Goal: Find specific page/section: Find specific page/section

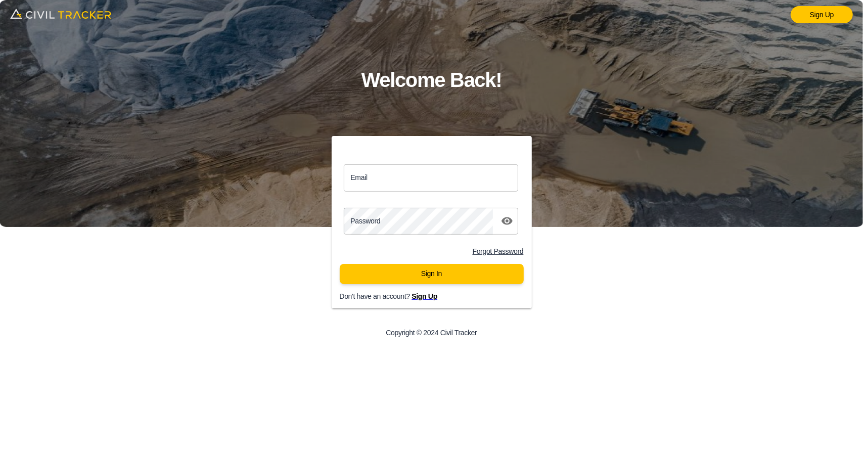
type input "[EMAIL_ADDRESS][DOMAIN_NAME]"
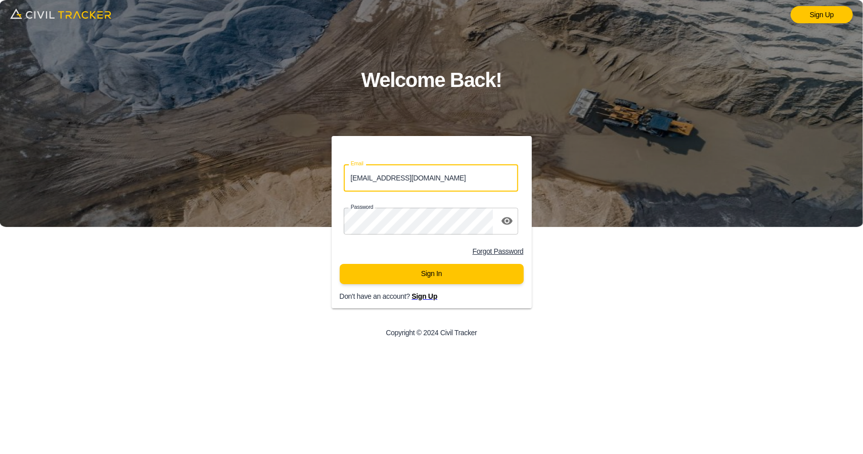
click at [406, 181] on input "[EMAIL_ADDRESS][DOMAIN_NAME]" at bounding box center [431, 177] width 175 height 27
click at [372, 281] on button "Sign In" at bounding box center [432, 274] width 184 height 20
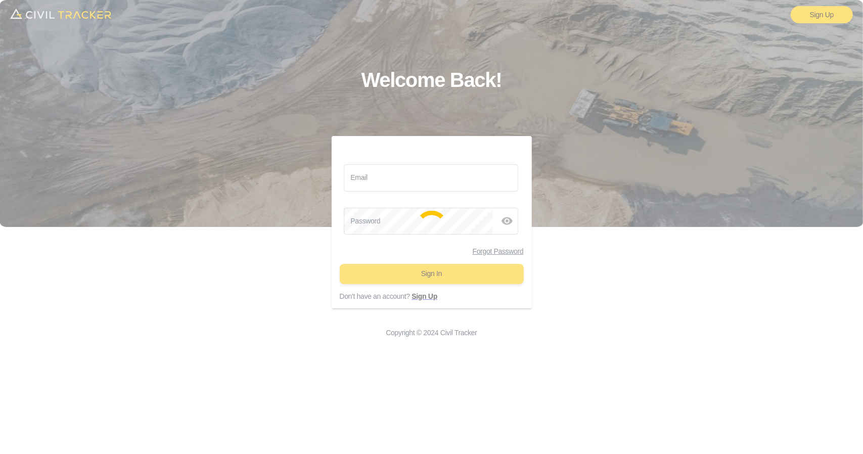
type input "[EMAIL_ADDRESS][DOMAIN_NAME]"
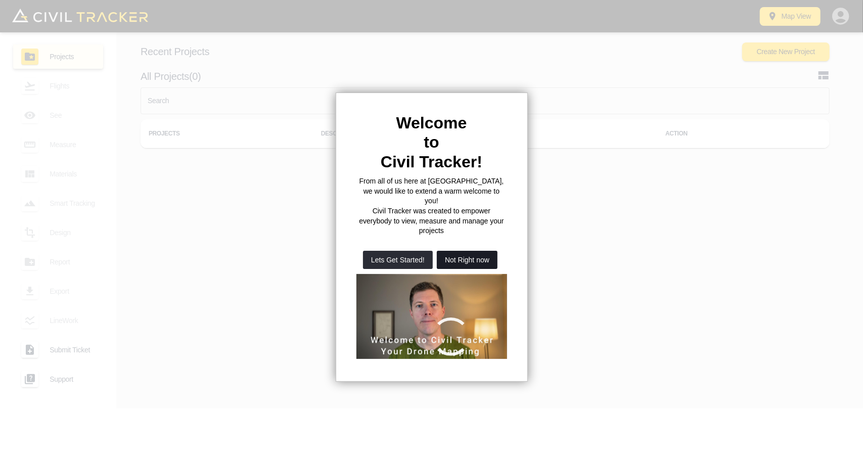
click at [465, 251] on button "Not Right now" at bounding box center [467, 260] width 61 height 18
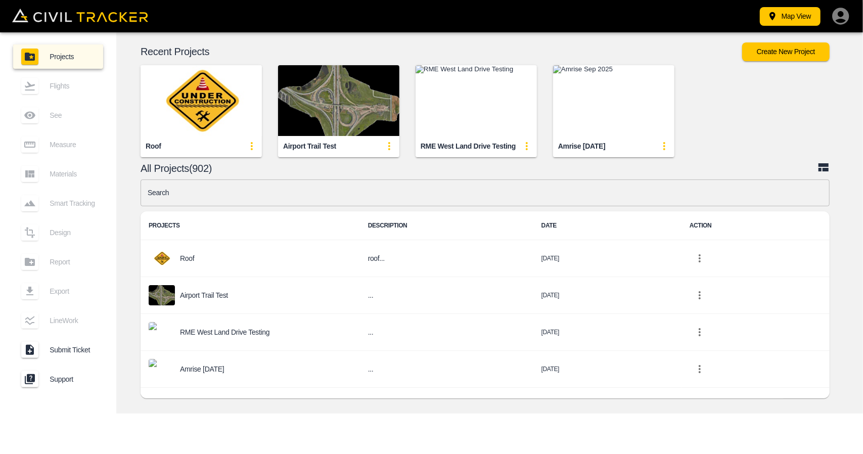
click at [294, 82] on img "button" at bounding box center [338, 100] width 121 height 71
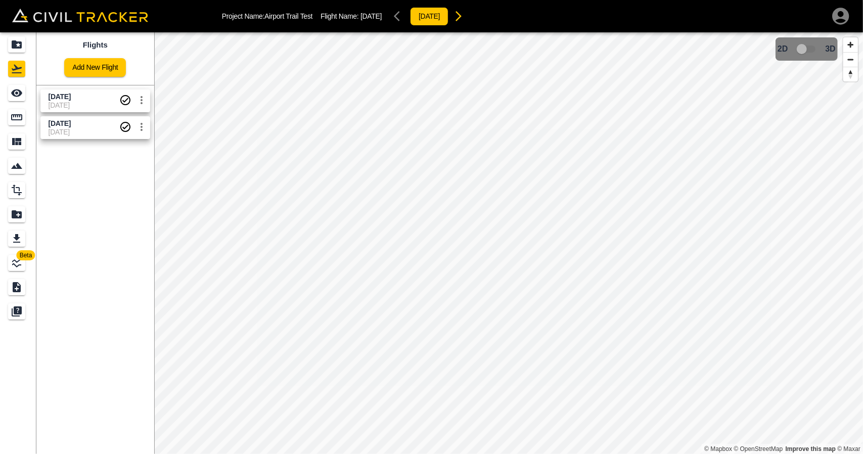
click at [121, 101] on icon "Completed" at bounding box center [125, 100] width 10 height 10
click at [13, 98] on icon "See" at bounding box center [17, 93] width 12 height 12
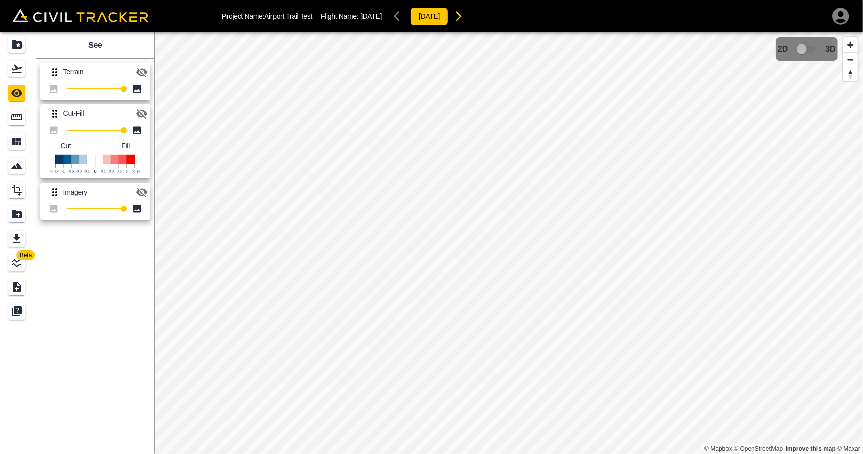
drag, startPoint x: 143, startPoint y: 115, endPoint x: 153, endPoint y: 115, distance: 10.1
click at [144, 115] on icon "button" at bounding box center [141, 114] width 12 height 12
click at [12, 62] on div "Flights" at bounding box center [16, 69] width 17 height 16
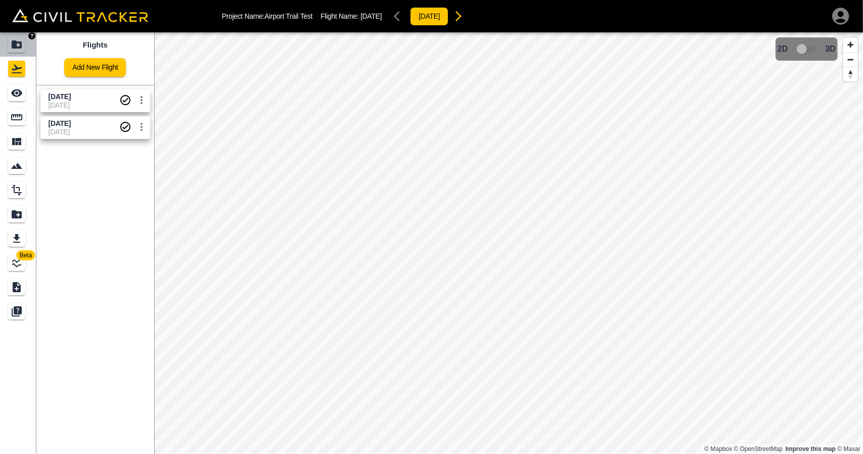
click at [24, 45] on div "Projects" at bounding box center [16, 44] width 17 height 16
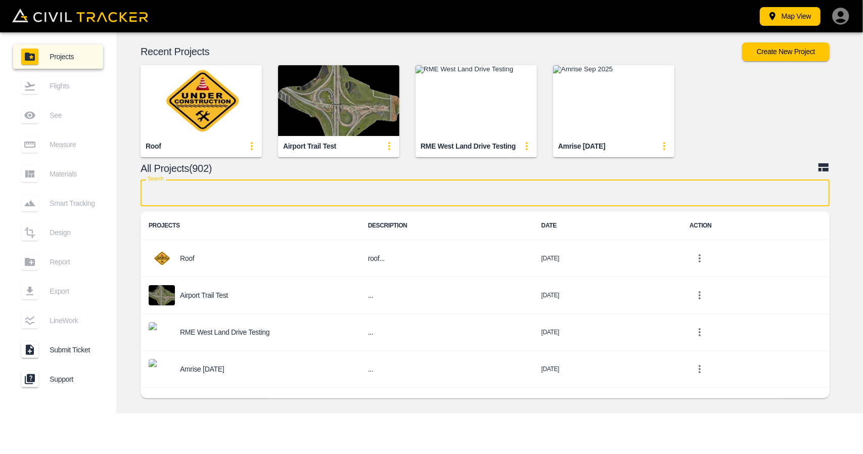
click at [282, 189] on input "text" at bounding box center [485, 192] width 689 height 27
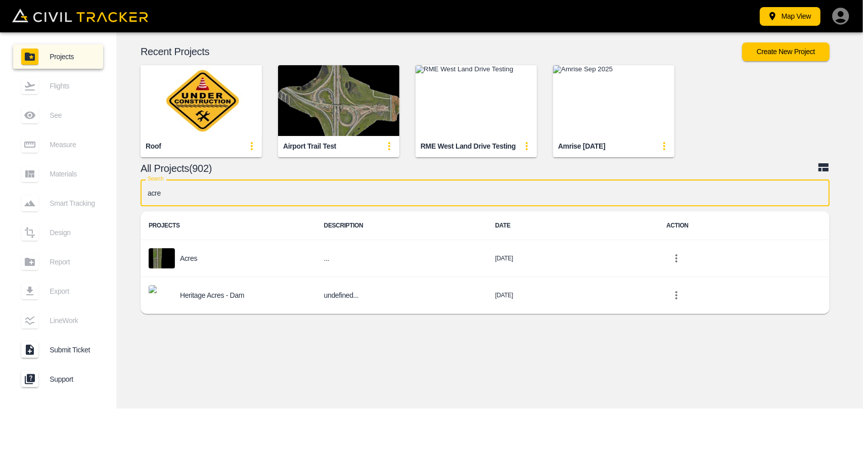
type input "acres"
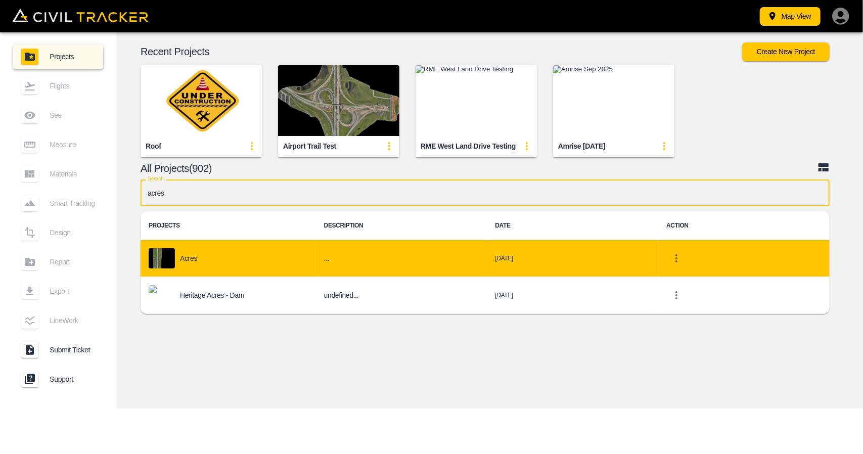
click at [265, 248] on div "Acres" at bounding box center [228, 258] width 159 height 20
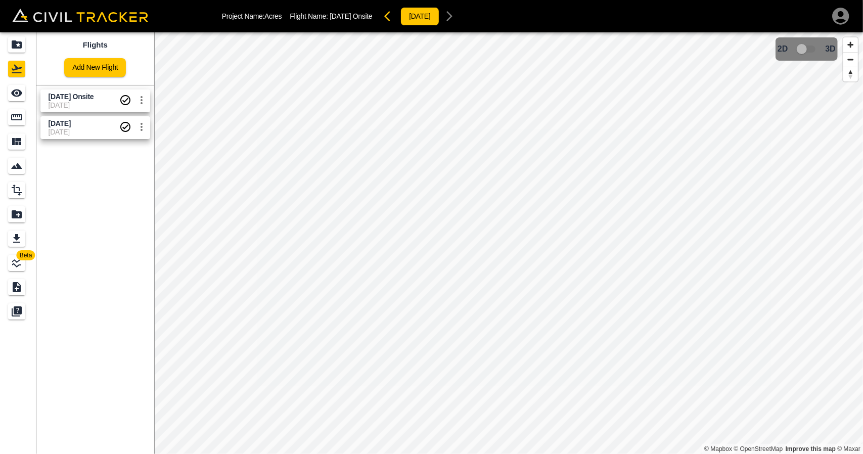
click at [74, 95] on span "[DATE] Onsite" at bounding box center [72, 97] width 46 height 8
click at [16, 95] on icon "See" at bounding box center [17, 93] width 12 height 12
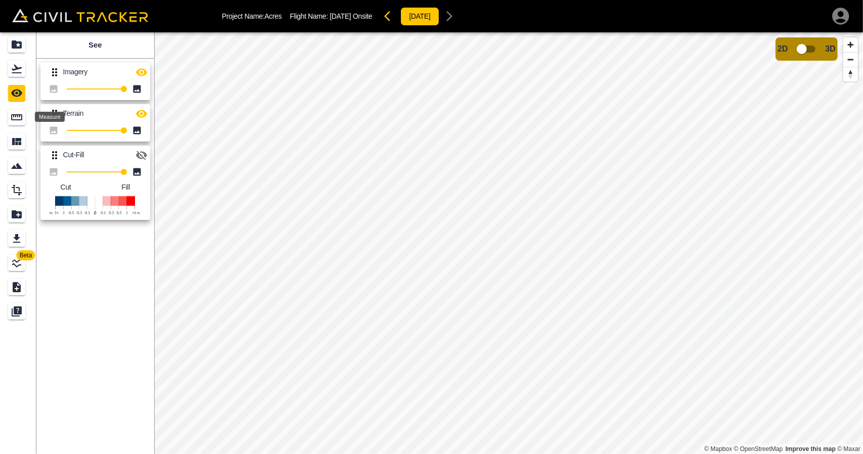
click at [17, 115] on icon "Measure" at bounding box center [17, 117] width 12 height 12
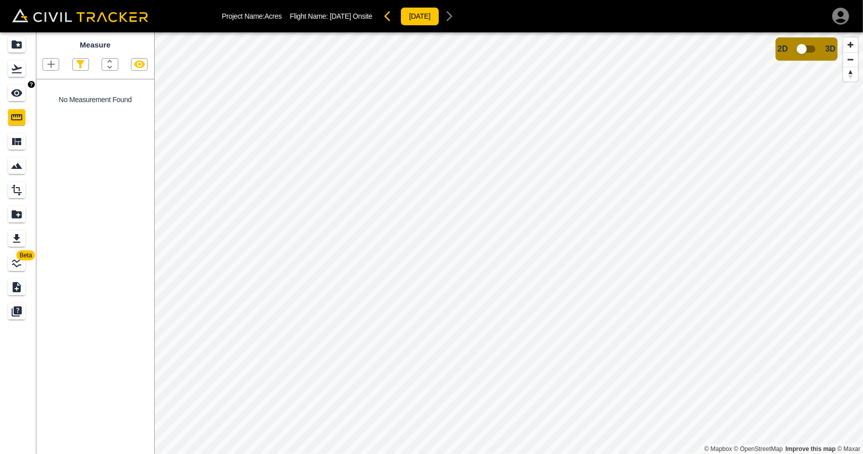
click at [15, 96] on icon "See" at bounding box center [16, 93] width 11 height 8
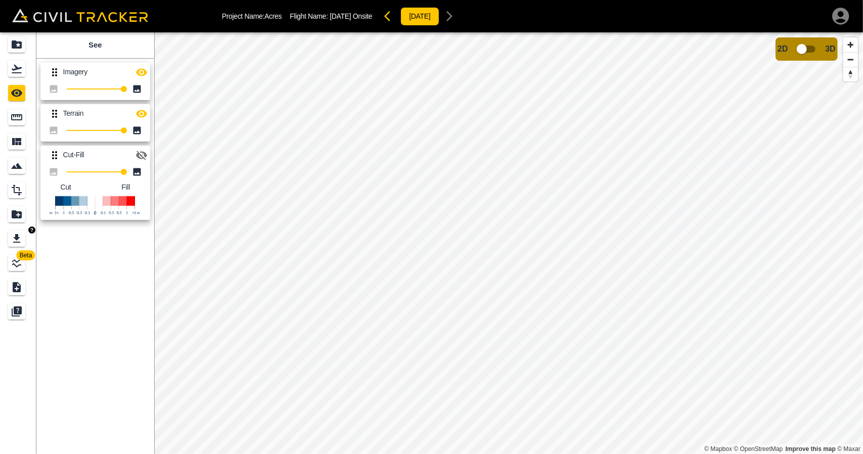
click at [22, 263] on icon "LineWork" at bounding box center [17, 263] width 12 height 12
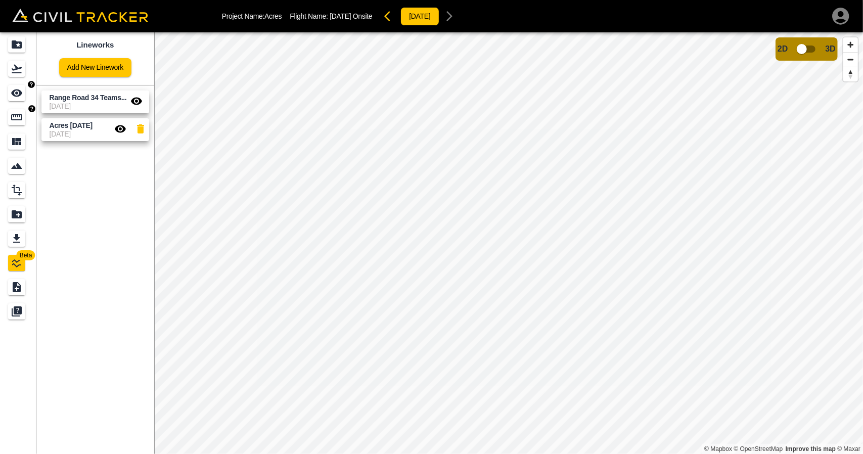
click at [18, 99] on icon "See" at bounding box center [17, 93] width 12 height 12
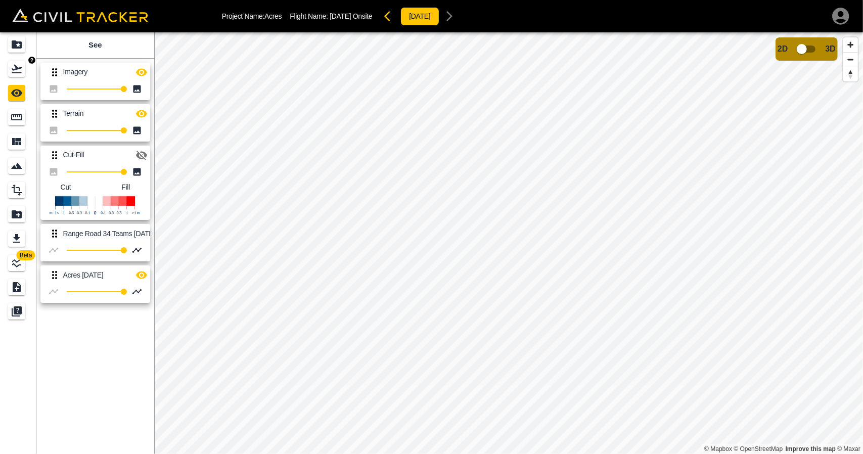
click at [13, 70] on icon "Flights" at bounding box center [17, 69] width 10 height 9
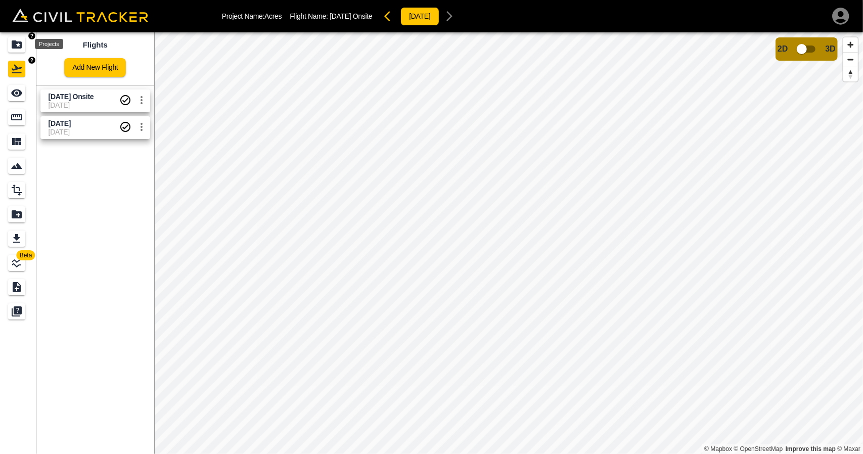
click at [16, 47] on icon "Projects" at bounding box center [17, 44] width 10 height 8
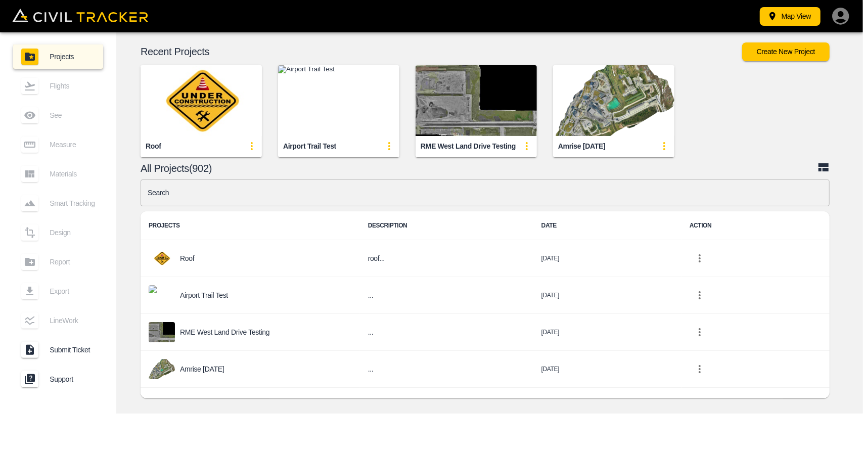
click at [338, 103] on img "button" at bounding box center [338, 100] width 121 height 71
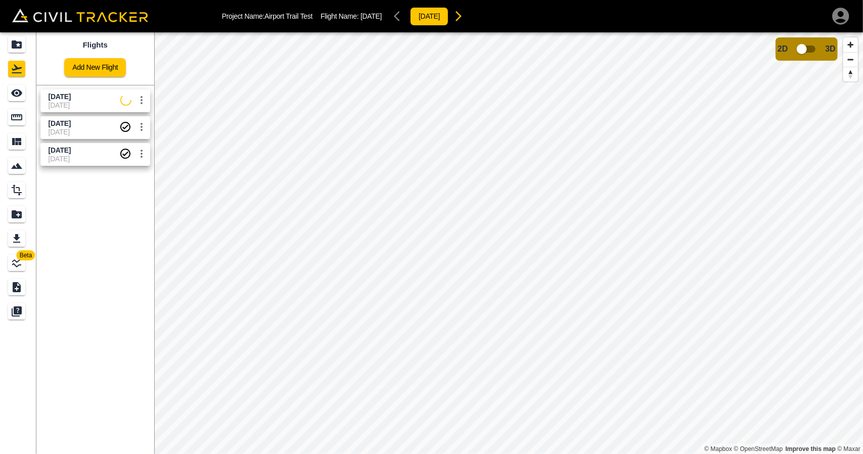
click at [96, 97] on span "[DATE]" at bounding box center [85, 97] width 72 height 10
click at [29, 93] on link at bounding box center [18, 93] width 36 height 24
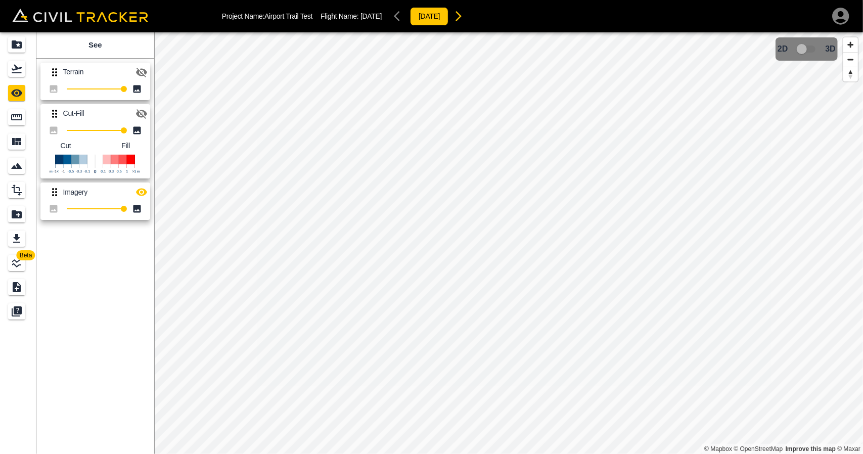
click at [145, 192] on icon "button" at bounding box center [141, 193] width 11 height 8
click at [152, 108] on div "Terrain 100 Cut-Fill 100 Cut Fill Imagery 100" at bounding box center [93, 140] width 122 height 170
click at [146, 116] on icon "button" at bounding box center [141, 114] width 12 height 12
click at [26, 68] on div "Flights" at bounding box center [18, 69] width 20 height 16
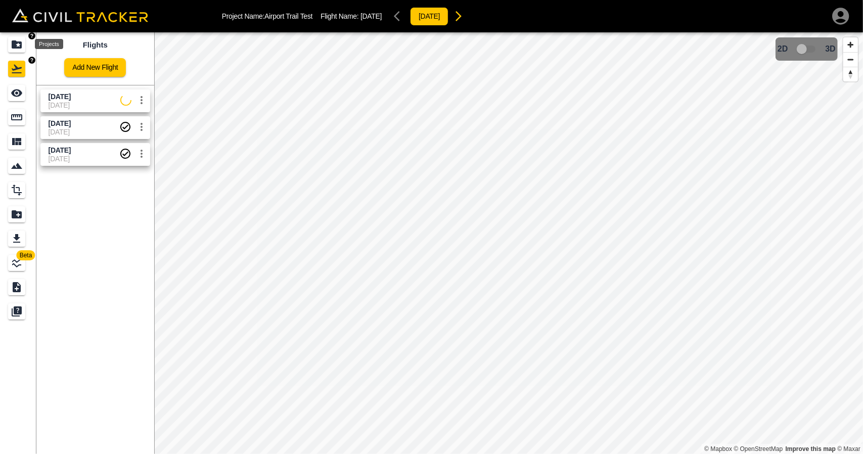
click at [14, 39] on icon "Projects" at bounding box center [17, 44] width 12 height 12
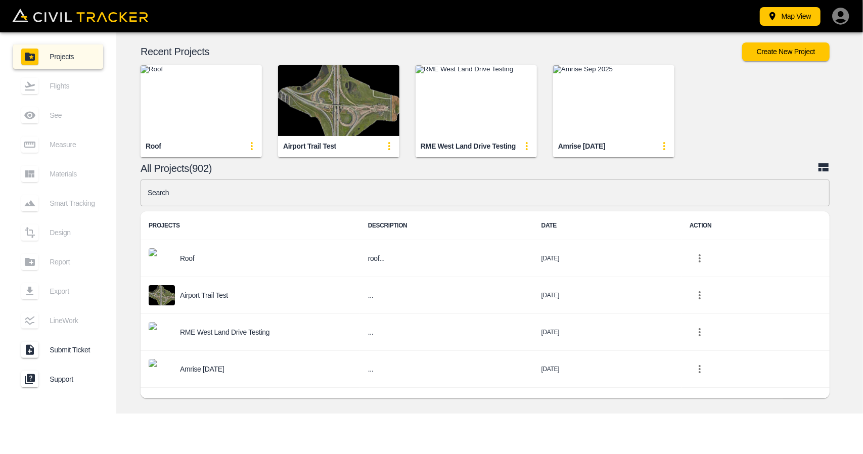
click at [379, 188] on input "text" at bounding box center [485, 192] width 689 height 27
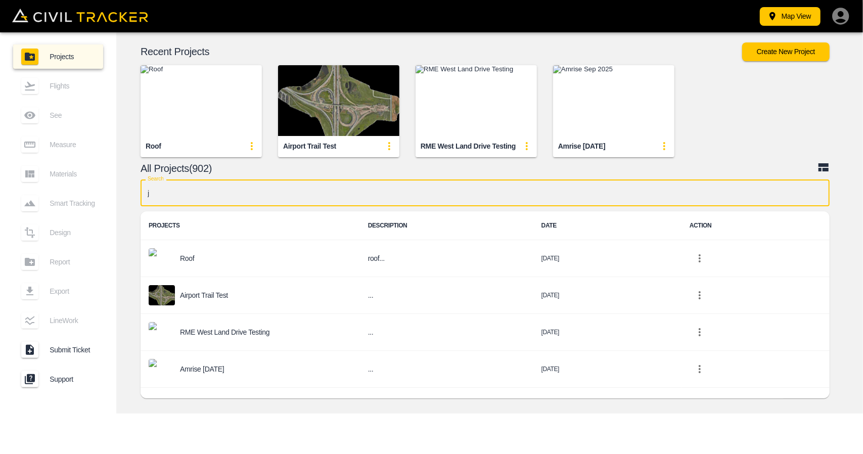
type input "jd"
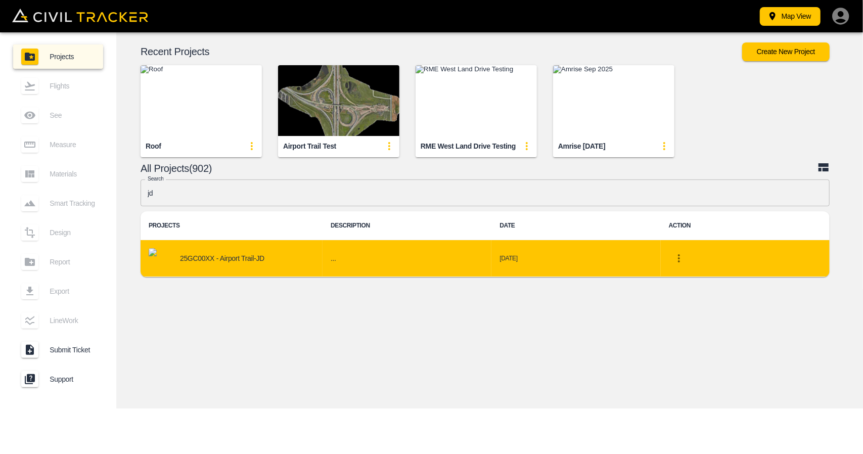
click at [296, 247] on td "25GC00XX - Airport Trail-JD" at bounding box center [232, 258] width 182 height 37
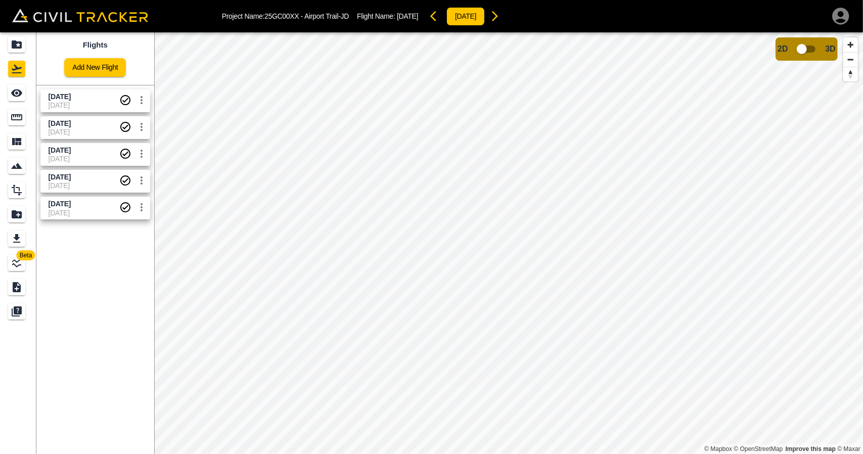
click at [89, 103] on span "[DATE]" at bounding box center [84, 105] width 71 height 8
drag, startPoint x: 13, startPoint y: 93, endPoint x: 20, endPoint y: 93, distance: 6.6
click at [13, 93] on icon "See" at bounding box center [16, 93] width 11 height 8
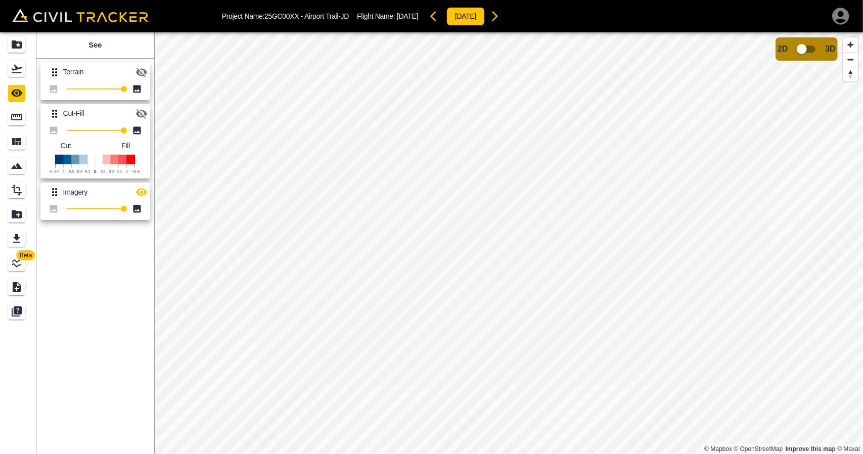
click at [144, 113] on icon "button" at bounding box center [141, 114] width 11 height 10
click at [24, 70] on div "Flights" at bounding box center [16, 69] width 17 height 16
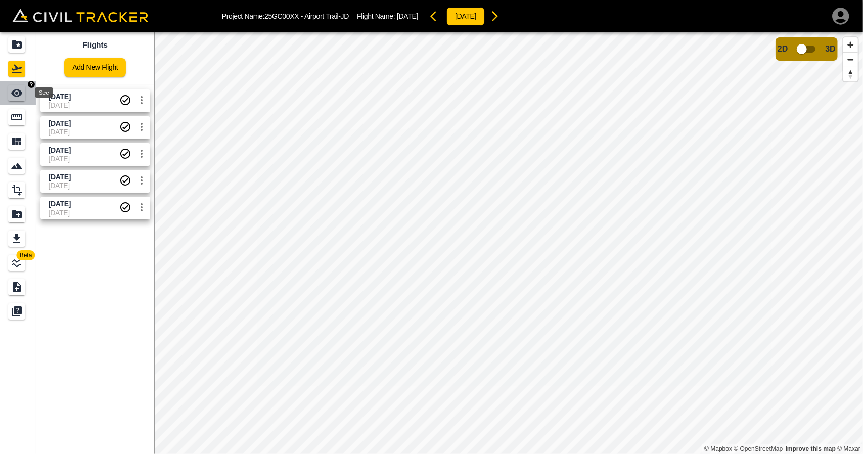
click at [16, 97] on icon "See" at bounding box center [17, 93] width 12 height 12
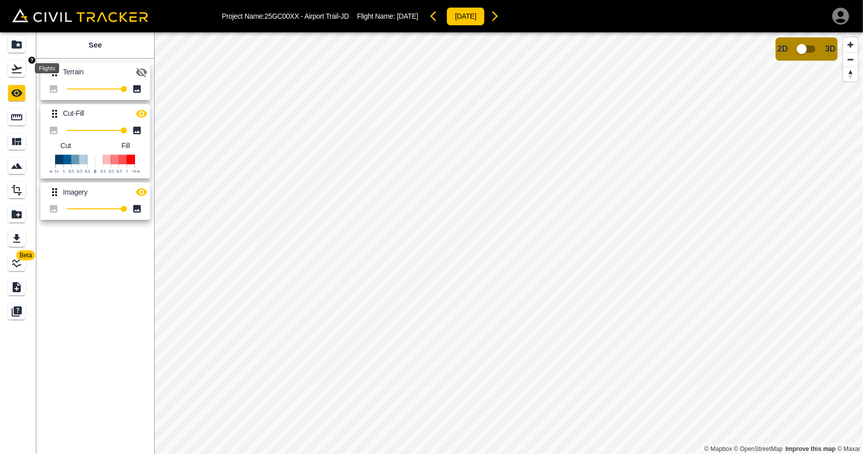
click at [15, 64] on icon "Flights" at bounding box center [17, 69] width 12 height 12
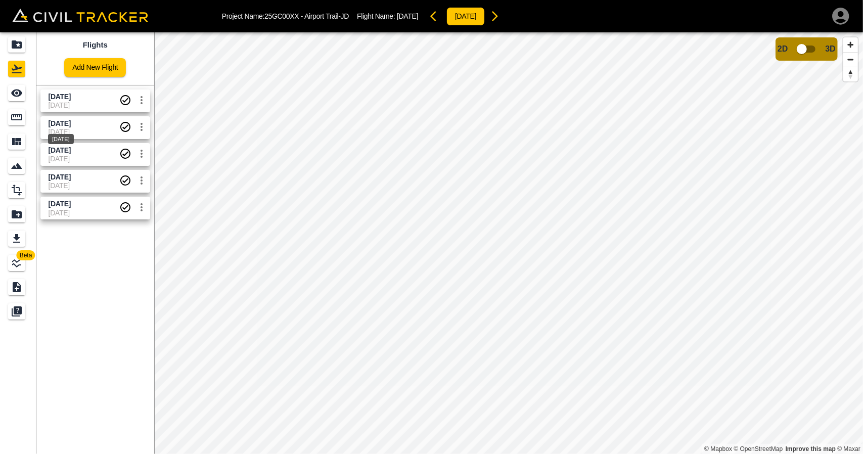
click at [63, 127] on div "[DATE]" at bounding box center [61, 136] width 28 height 18
click at [14, 93] on icon "See" at bounding box center [16, 93] width 11 height 8
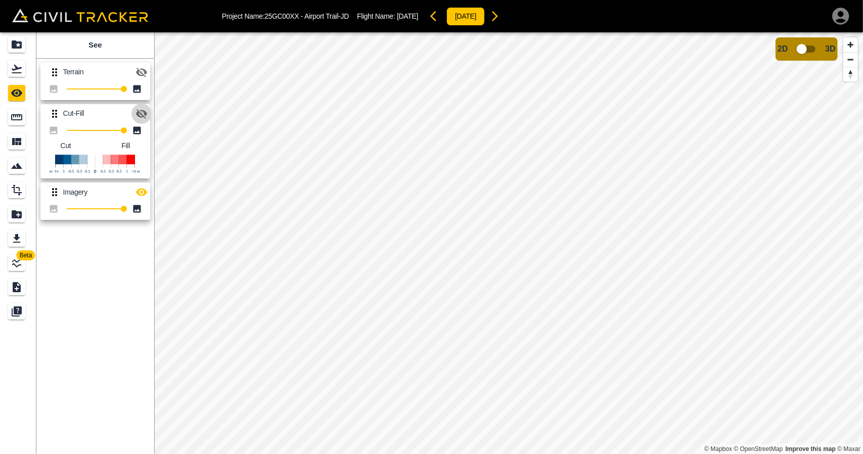
click at [143, 112] on icon "button" at bounding box center [141, 114] width 12 height 12
click at [147, 193] on icon "button" at bounding box center [141, 192] width 12 height 12
click at [16, 67] on icon "Flights" at bounding box center [17, 69] width 10 height 9
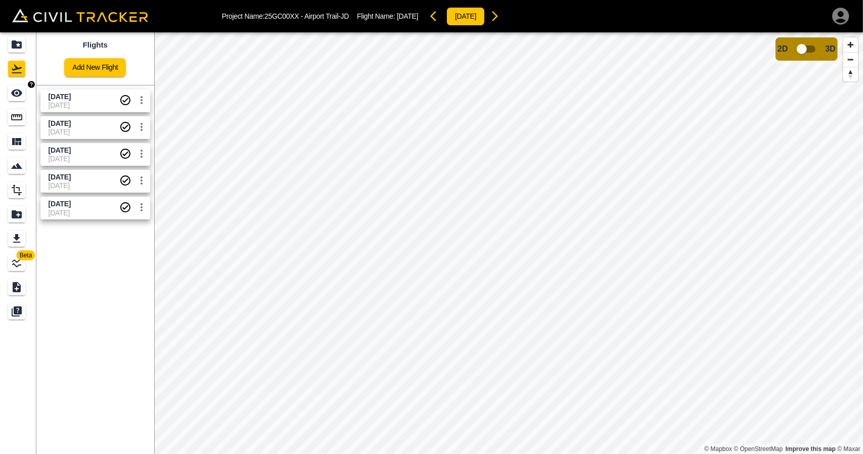
click at [14, 85] on div "See" at bounding box center [16, 93] width 17 height 16
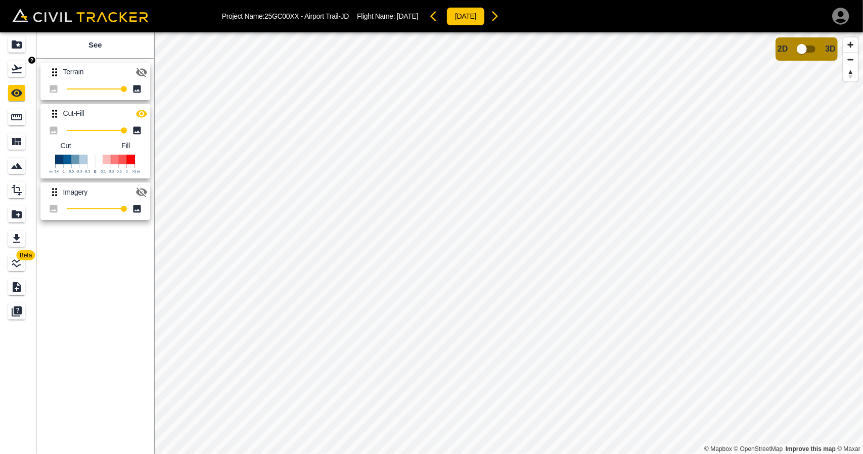
drag, startPoint x: 8, startPoint y: 71, endPoint x: 32, endPoint y: 99, distance: 36.9
click at [8, 72] on link at bounding box center [18, 69] width 36 height 24
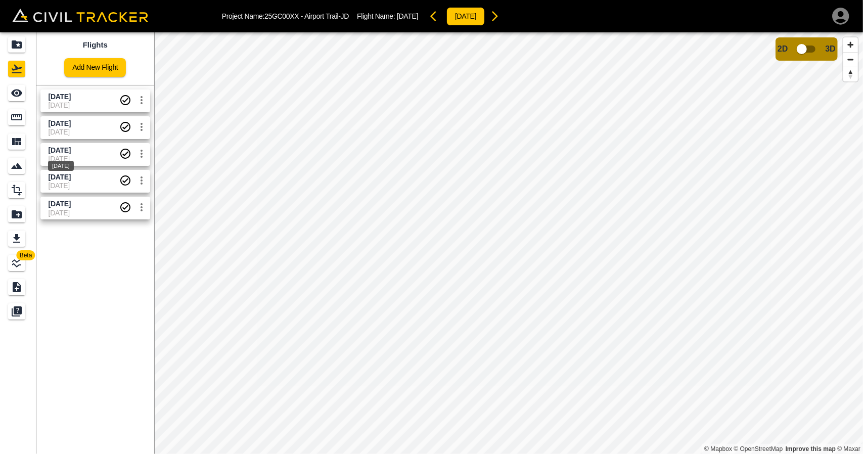
click at [71, 151] on span "[DATE]" at bounding box center [60, 150] width 22 height 8
click at [18, 96] on icon "See" at bounding box center [16, 93] width 11 height 8
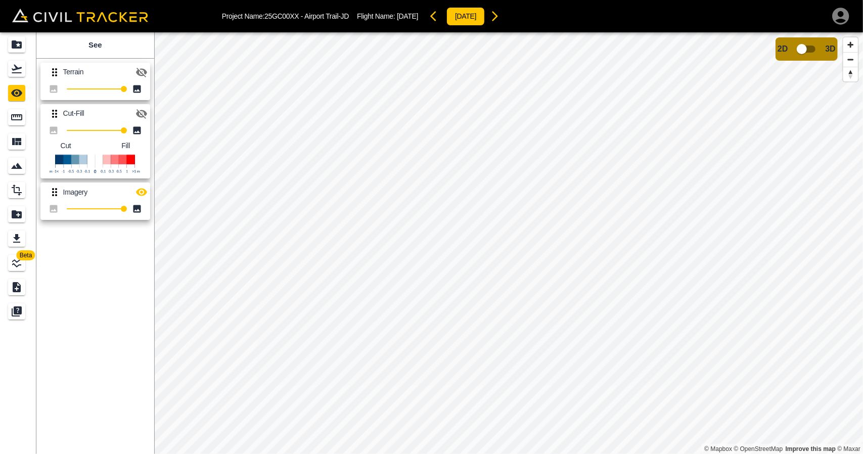
click at [144, 117] on icon "button" at bounding box center [141, 114] width 12 height 12
click at [141, 185] on button "button" at bounding box center [141, 192] width 20 height 20
click at [23, 41] on div "Projects" at bounding box center [16, 44] width 17 height 16
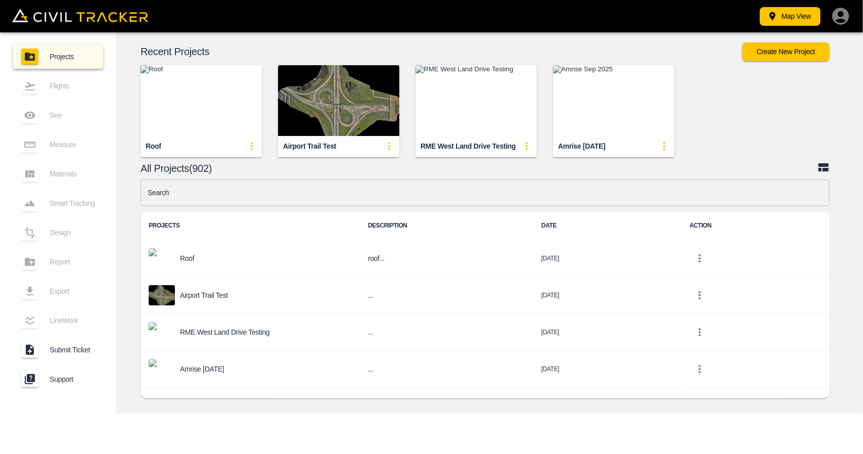
click at [177, 105] on img "button" at bounding box center [201, 100] width 121 height 71
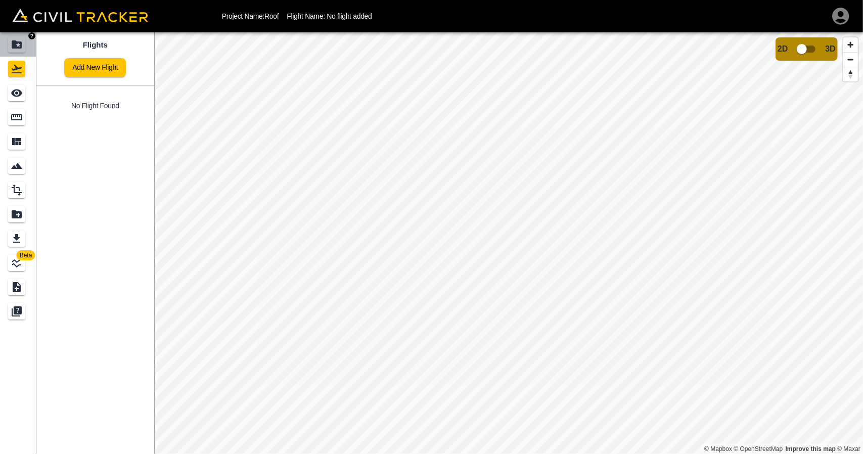
click at [23, 35] on link at bounding box center [18, 44] width 36 height 24
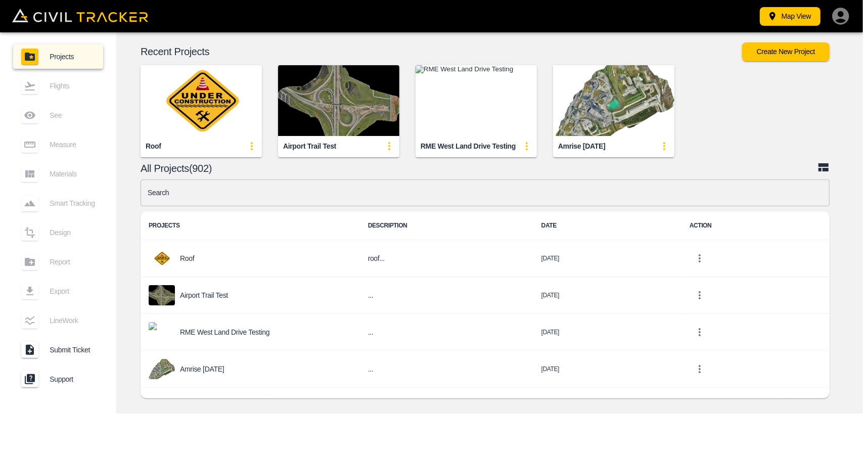
click at [341, 103] on img "button" at bounding box center [338, 100] width 121 height 71
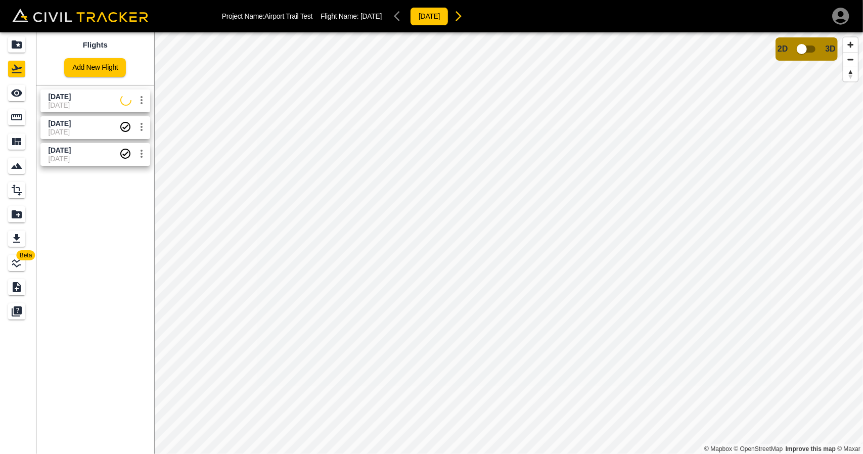
click at [98, 110] on link "[DATE] [DATE]" at bounding box center [95, 100] width 110 height 23
click at [21, 98] on icon "See" at bounding box center [17, 93] width 12 height 12
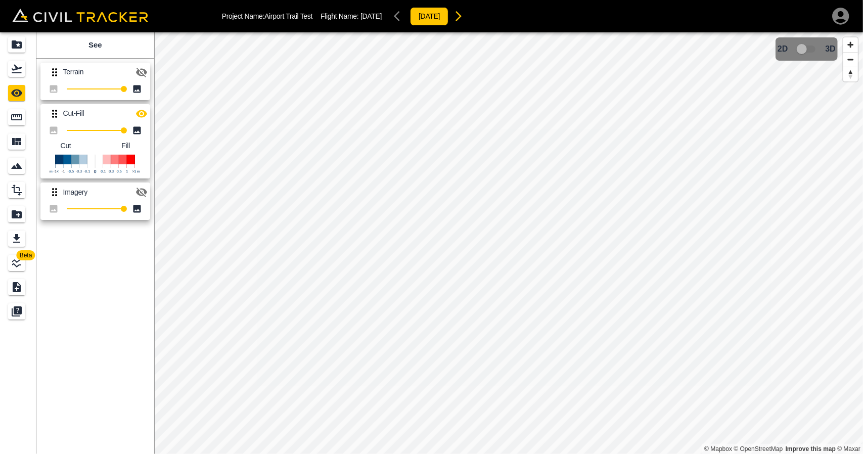
click at [140, 114] on icon "button" at bounding box center [141, 114] width 12 height 12
click at [18, 69] on icon "Flights" at bounding box center [17, 69] width 12 height 12
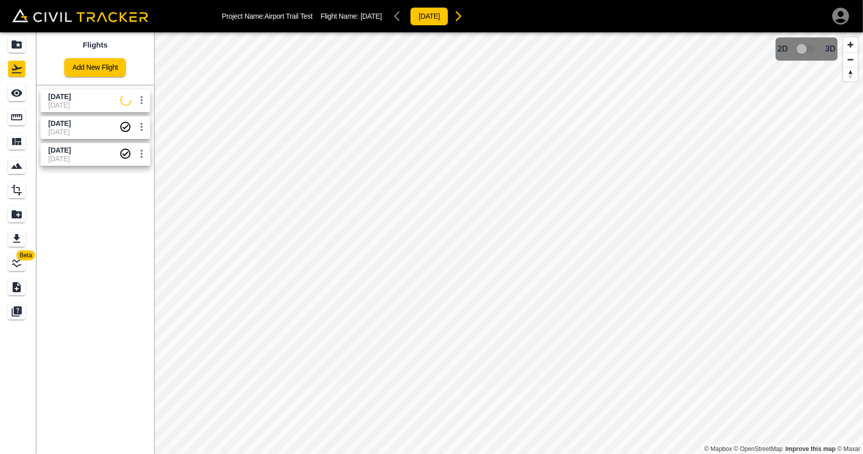
drag, startPoint x: 84, startPoint y: 131, endPoint x: 16, endPoint y: 112, distance: 70.3
click at [84, 130] on span "[DATE]" at bounding box center [84, 132] width 71 height 8
click at [11, 102] on link at bounding box center [18, 93] width 36 height 24
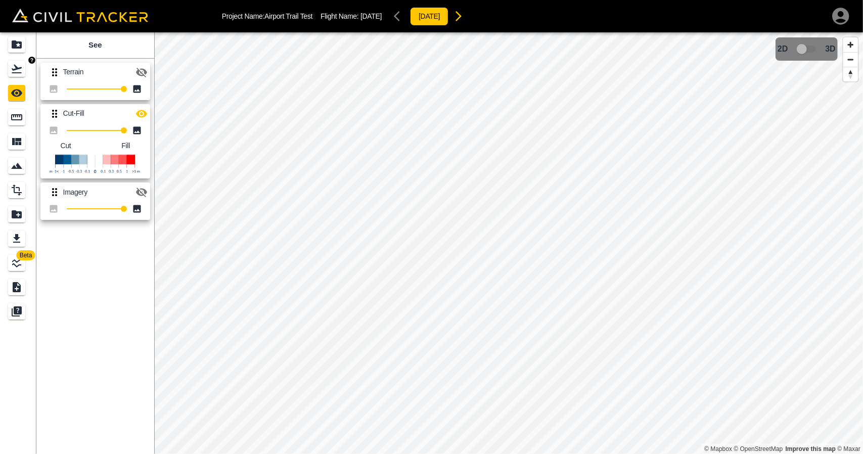
click at [24, 43] on div "Projects" at bounding box center [16, 44] width 17 height 16
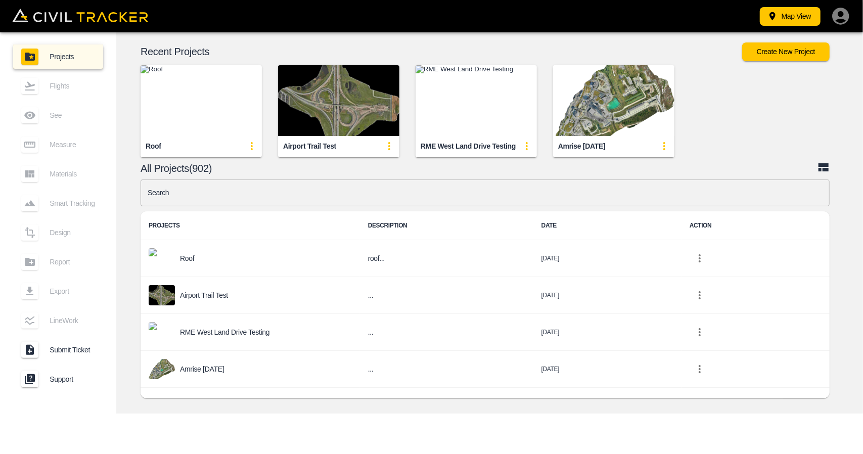
click at [240, 188] on input "text" at bounding box center [485, 192] width 689 height 27
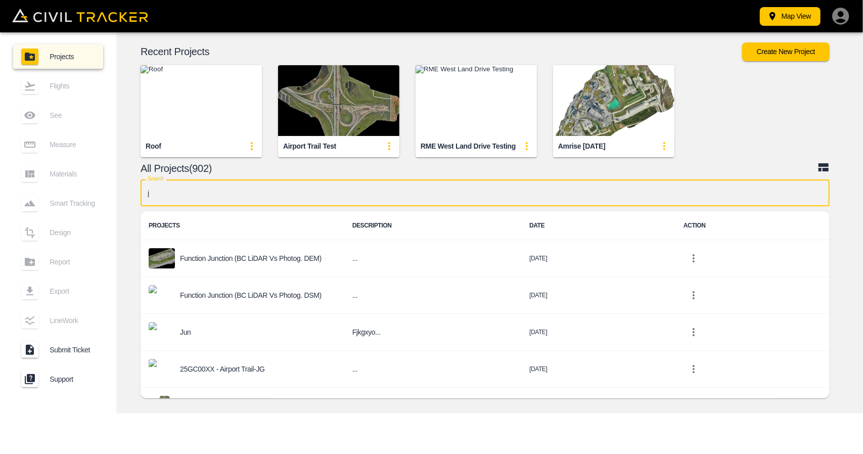
type input "jd"
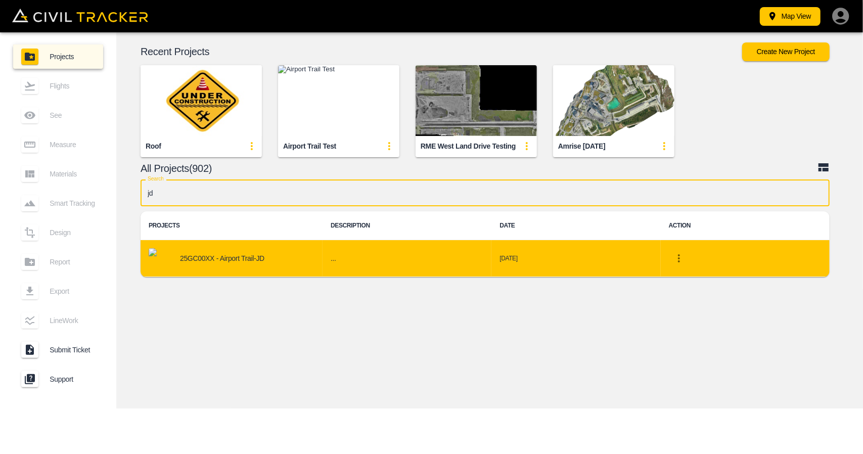
click at [248, 261] on p "25GC00XX - Airport Trail-JD" at bounding box center [222, 258] width 84 height 8
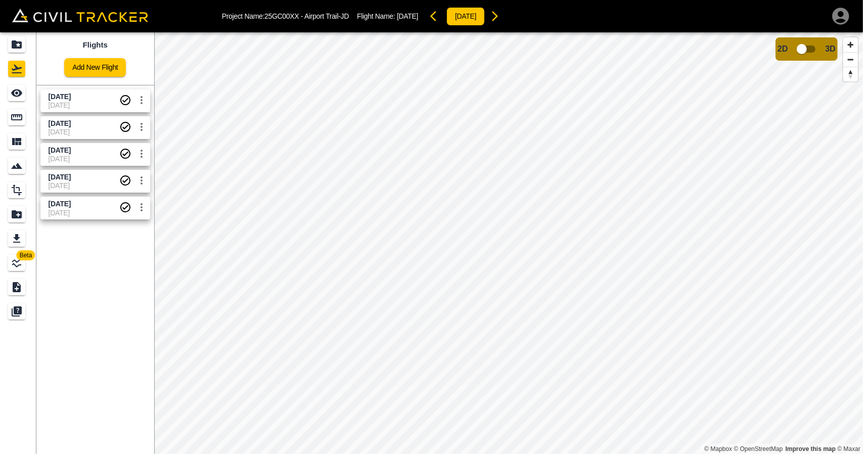
click at [264, 14] on p "Project Name: 25GC00XX - Airport Trail-JD" at bounding box center [285, 16] width 127 height 8
drag, startPoint x: 267, startPoint y: 14, endPoint x: 378, endPoint y: 15, distance: 111.2
click at [378, 15] on div "Project Name: 25GC00XX - Airport Trail-JD Flight Name: [DATE] [DATE]" at bounding box center [364, 16] width 284 height 20
copy div "25GC00XX - Airport Trail-JD Flight"
click at [292, 15] on p "Project Name: 25GC00XX - Airport Trail-JD" at bounding box center [285, 16] width 127 height 8
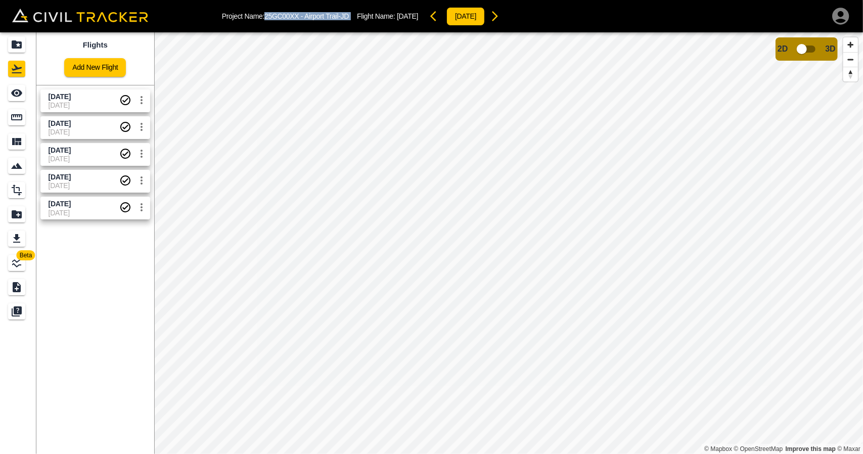
drag, startPoint x: 266, startPoint y: 15, endPoint x: 356, endPoint y: 13, distance: 90.0
click at [356, 13] on div "Project Name: 25GC00XX - Airport Trail-JD Flight Name: [DATE] [DATE]" at bounding box center [364, 16] width 284 height 20
copy p "25GC00XX - Airport Trail-JD"
click at [15, 39] on icon "Projects" at bounding box center [17, 44] width 12 height 12
